Goal: Book appointment/travel/reservation

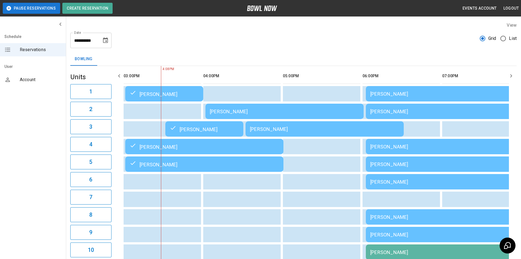
click at [509, 77] on icon "button" at bounding box center [511, 75] width 7 height 7
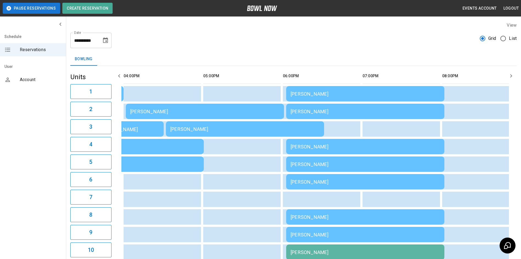
click at [509, 77] on icon "button" at bounding box center [511, 75] width 7 height 7
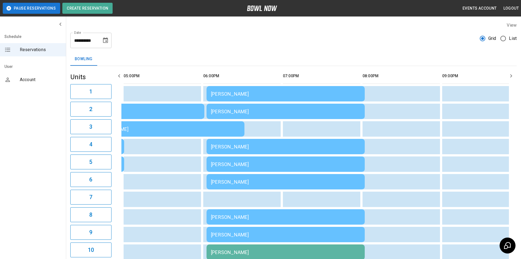
click at [509, 77] on icon "button" at bounding box center [511, 75] width 7 height 7
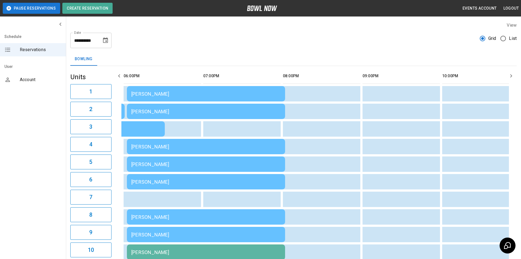
click at [509, 77] on icon "button" at bounding box center [511, 75] width 7 height 7
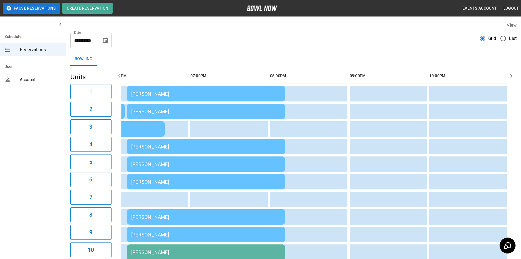
scroll to position [0, 491]
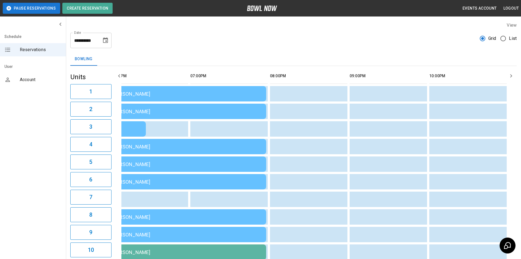
click at [120, 77] on icon "button" at bounding box center [119, 75] width 2 height 3
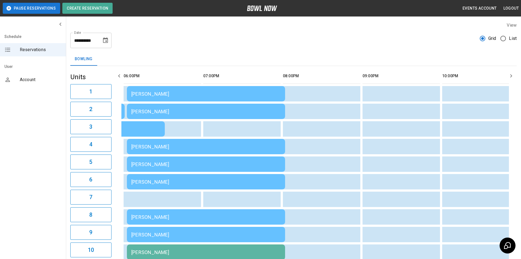
click at [120, 77] on icon "button" at bounding box center [119, 75] width 2 height 3
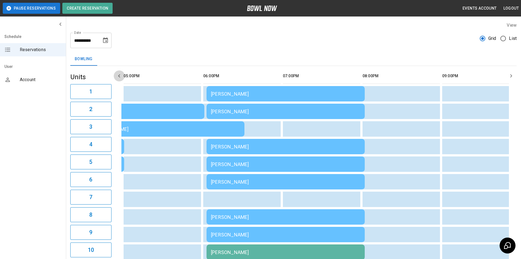
click at [120, 77] on icon "button" at bounding box center [119, 75] width 2 height 3
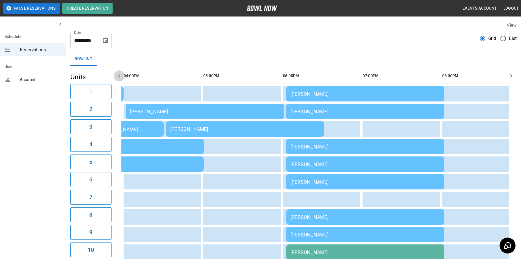
click at [119, 77] on icon "button" at bounding box center [119, 75] width 7 height 7
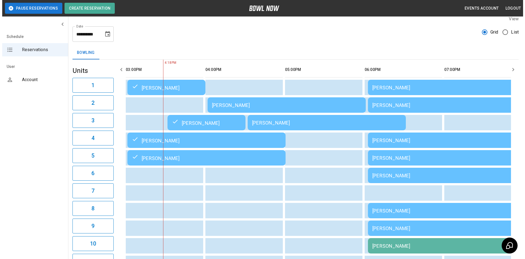
scroll to position [5, 0]
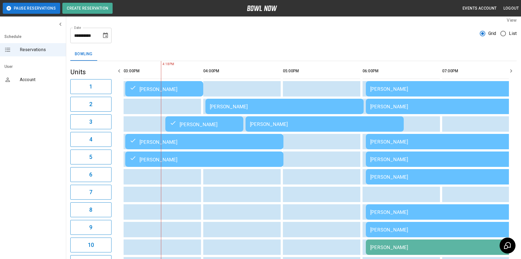
click at [230, 104] on div "[PERSON_NAME]" at bounding box center [284, 106] width 149 height 6
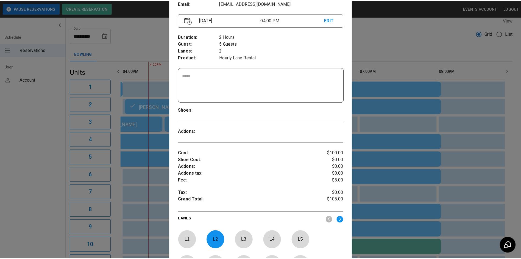
scroll to position [64, 0]
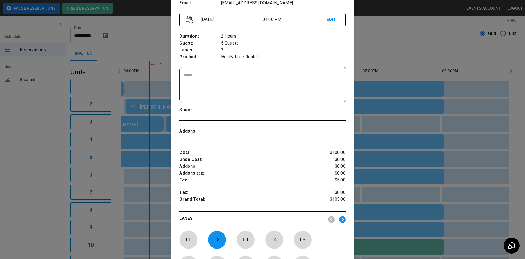
click at [394, 40] on div at bounding box center [262, 129] width 525 height 259
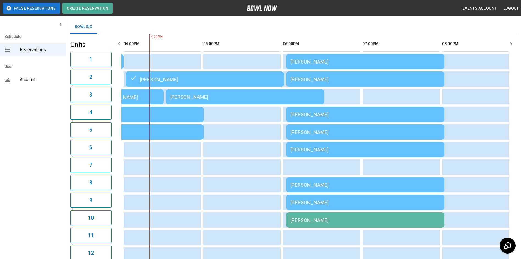
scroll to position [32, 0]
